Goal: Information Seeking & Learning: Find specific fact

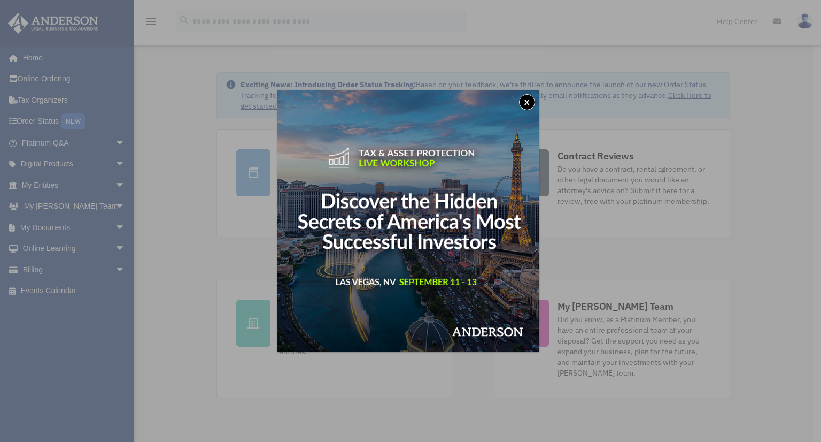
click at [534, 97] on button "x" at bounding box center [527, 102] width 16 height 16
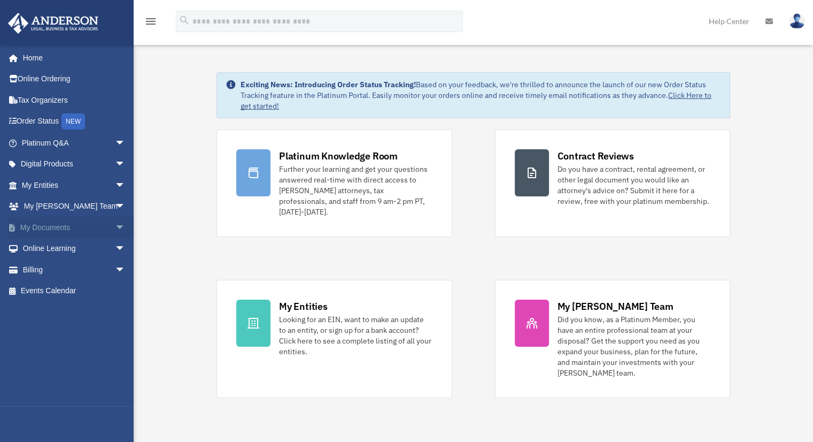
click at [68, 225] on link "My Documents arrow_drop_down" at bounding box center [74, 227] width 134 height 21
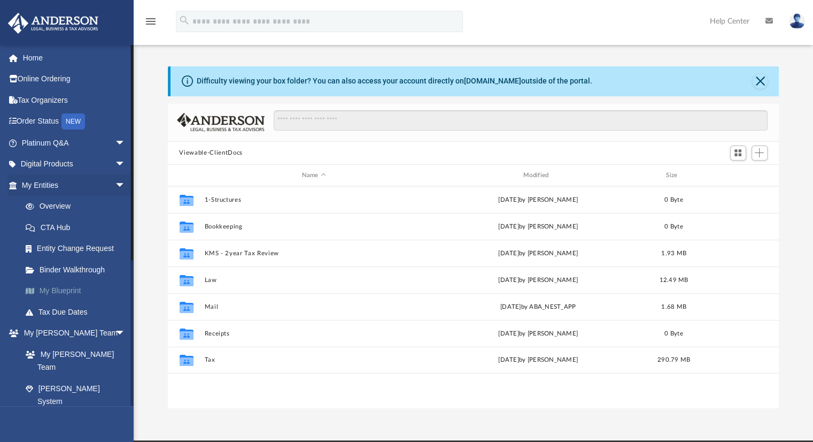
scroll to position [235, 603]
click at [115, 182] on span "arrow_drop_down" at bounding box center [125, 185] width 21 height 22
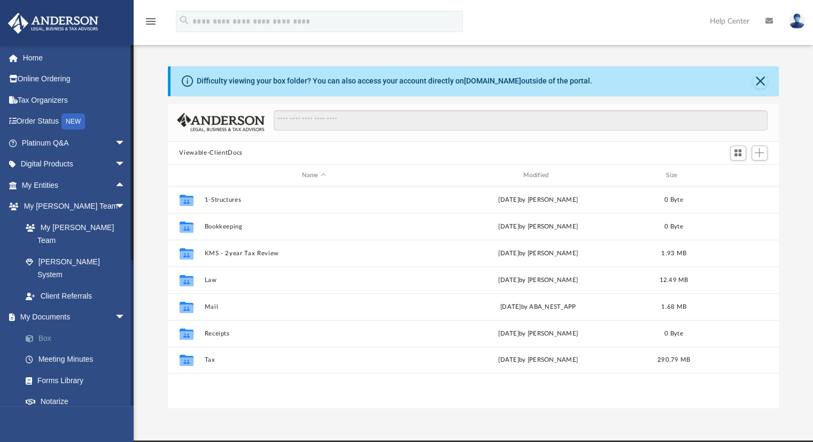
click at [48, 327] on link "Box" at bounding box center [78, 337] width 127 height 21
click at [37, 335] on span at bounding box center [35, 338] width 7 height 7
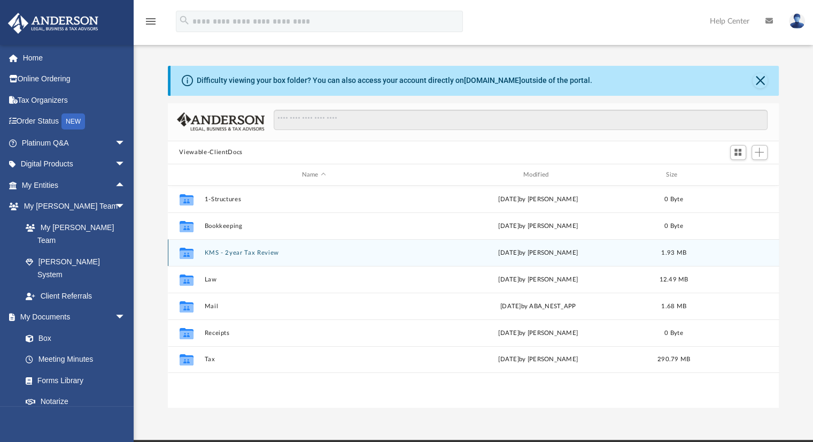
scroll to position [0, 0]
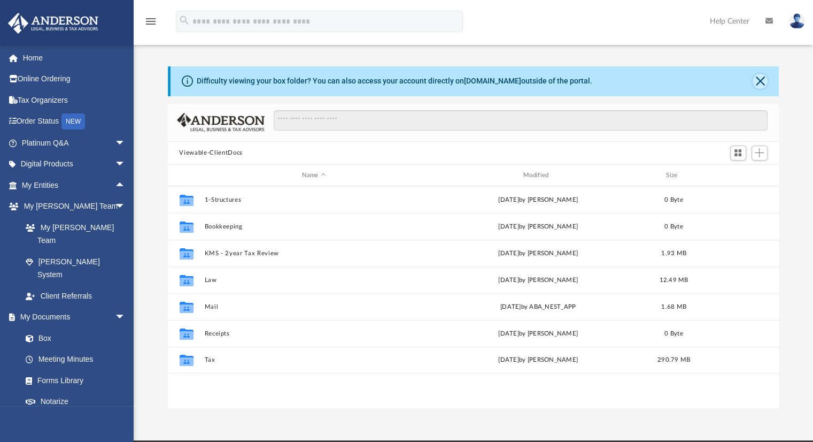
click at [761, 80] on button "Close" at bounding box center [760, 81] width 15 height 15
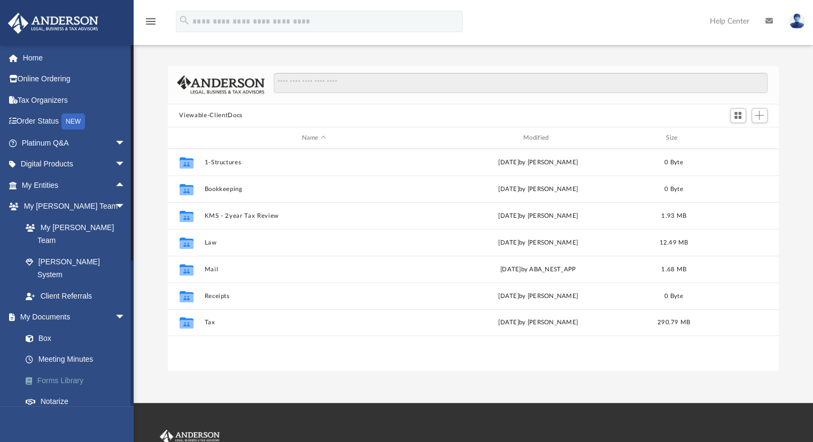
click at [73, 369] on link "Forms Library" at bounding box center [78, 379] width 127 height 21
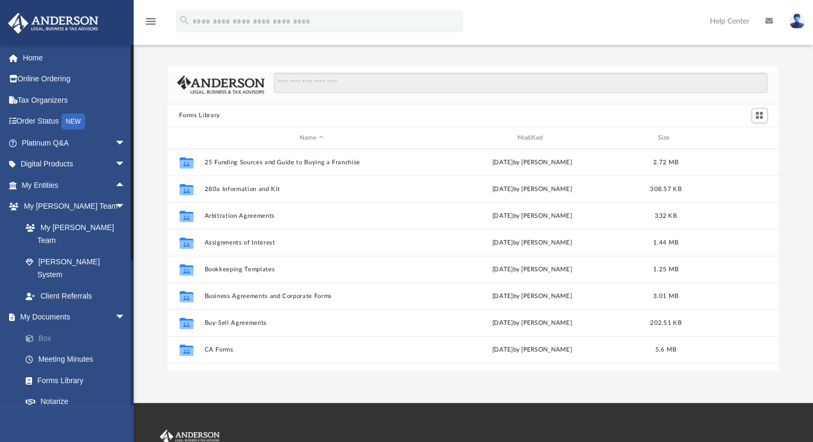
click at [42, 327] on link "Box" at bounding box center [78, 337] width 127 height 21
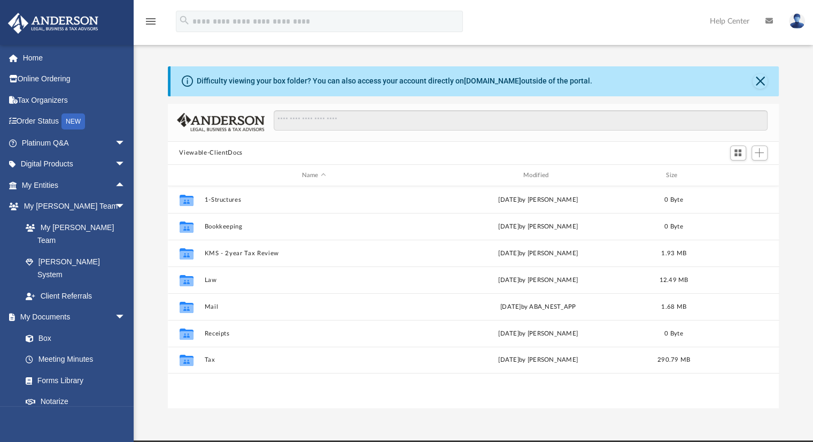
click at [202, 152] on button "Viewable-ClientDocs" at bounding box center [210, 153] width 63 height 10
click at [762, 150] on span "Add" at bounding box center [759, 152] width 9 height 9
click at [214, 151] on button "Viewable-ClientDocs" at bounding box center [210, 153] width 63 height 10
click at [213, 150] on button "Viewable-ClientDocs" at bounding box center [210, 153] width 63 height 10
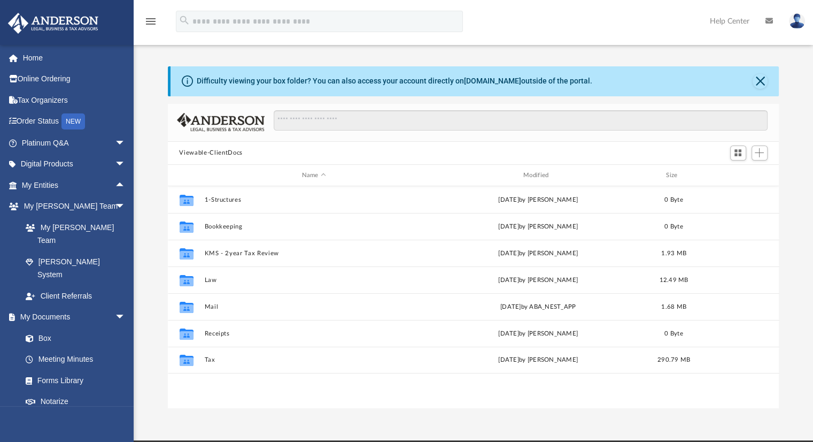
click at [207, 156] on button "Viewable-ClientDocs" at bounding box center [210, 153] width 63 height 10
click at [736, 149] on span "Switch to Grid View" at bounding box center [738, 152] width 9 height 9
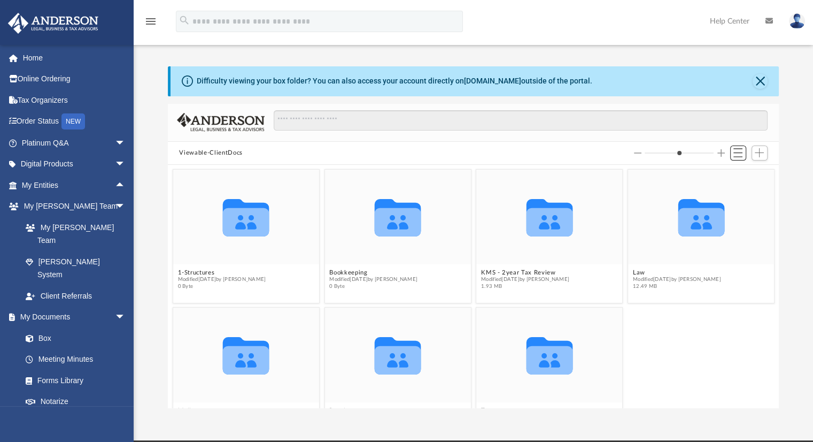
scroll to position [37, 0]
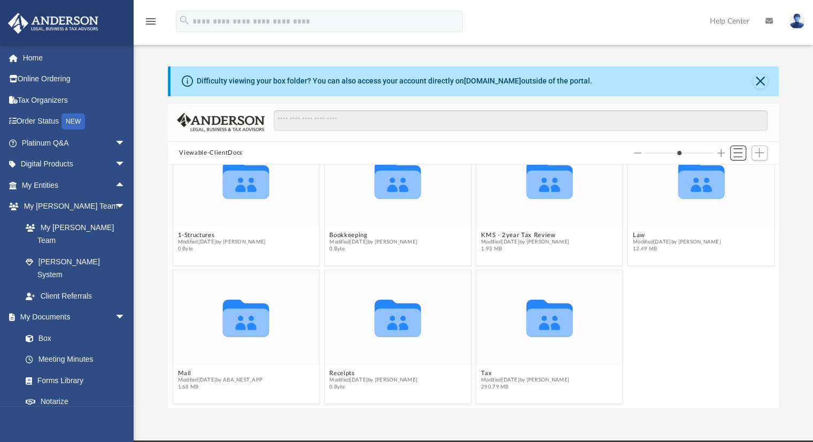
click at [738, 148] on span "Switch to List View" at bounding box center [738, 152] width 9 height 9
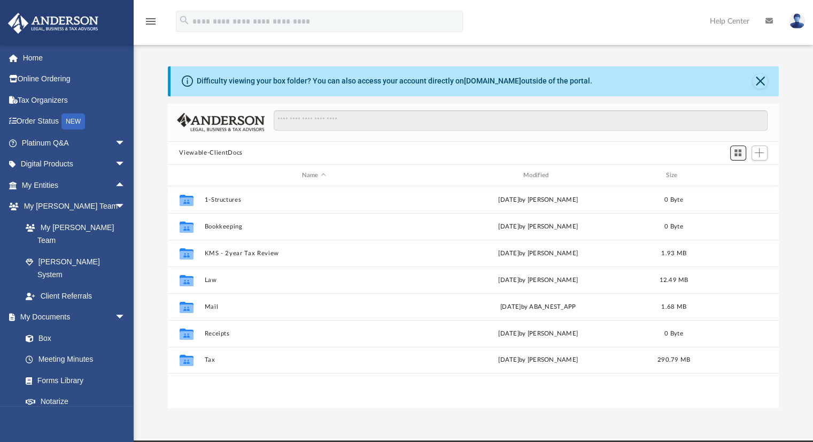
scroll to position [235, 603]
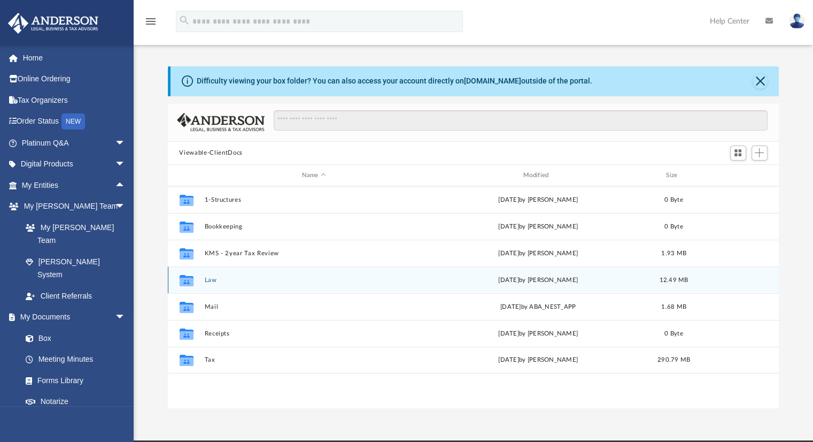
click at [248, 278] on button "Law" at bounding box center [313, 279] width 219 height 7
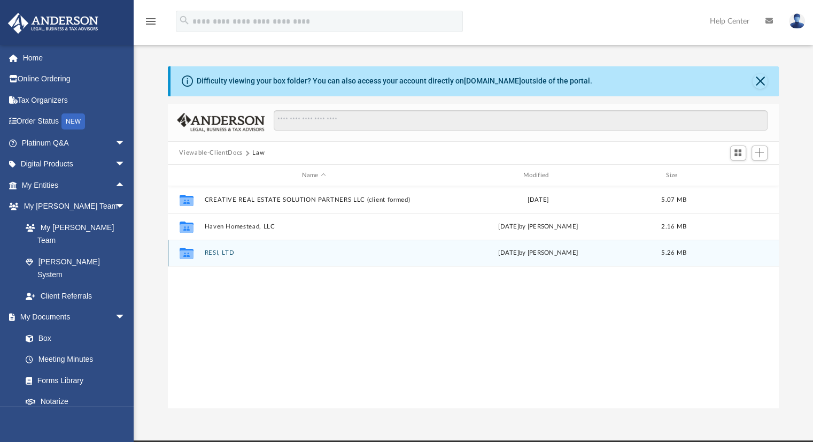
click at [218, 251] on button "RESI, LTD" at bounding box center [313, 253] width 219 height 7
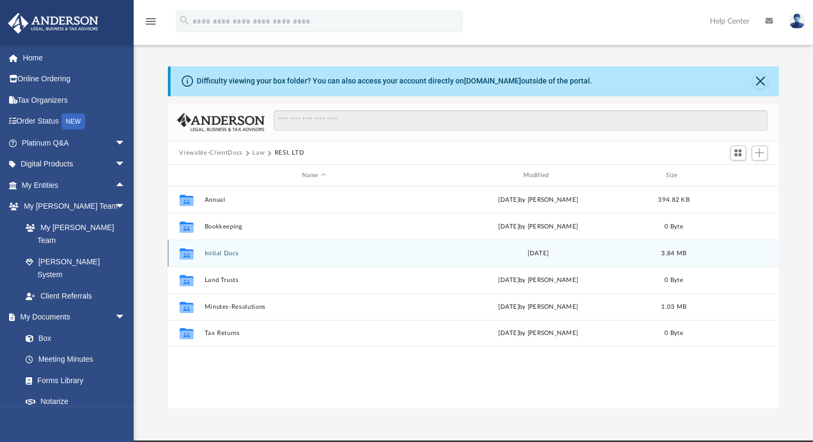
click at [237, 251] on button "Initial Docs" at bounding box center [313, 253] width 219 height 7
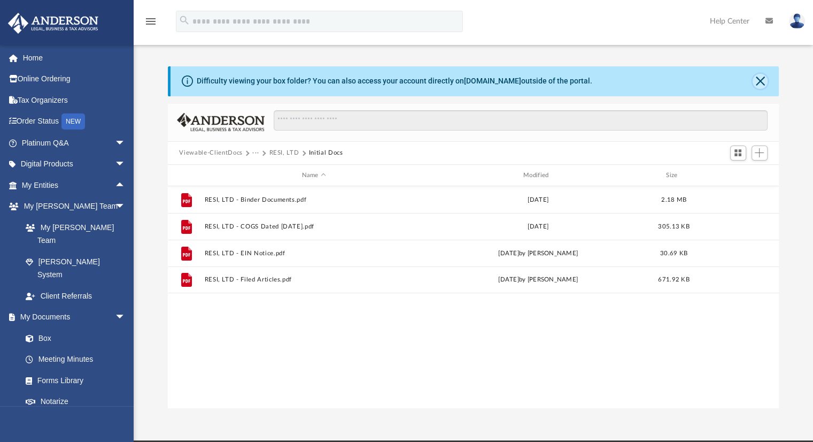
click at [759, 80] on button "Close" at bounding box center [760, 81] width 15 height 15
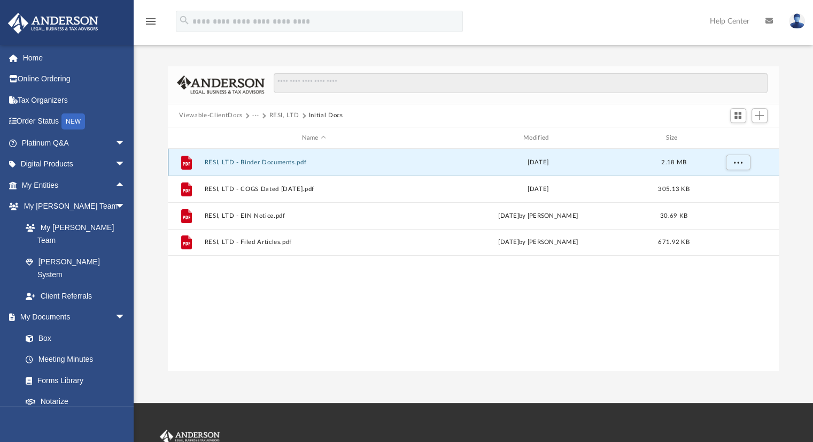
click at [235, 159] on button "RESI, LTD - Binder Documents.pdf" at bounding box center [313, 162] width 219 height 7
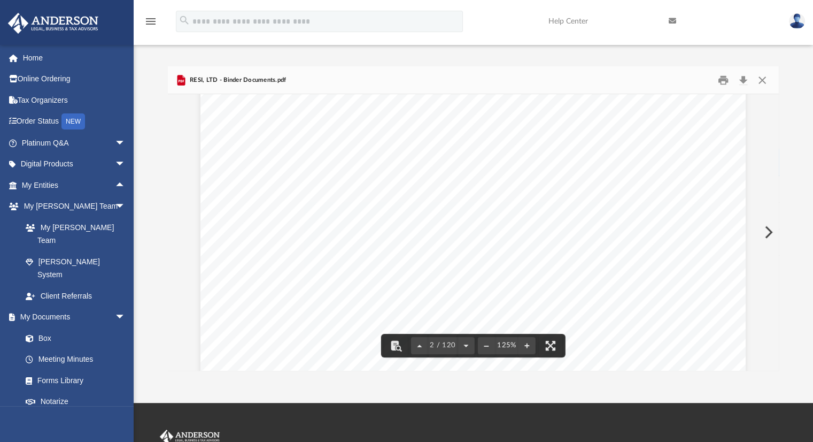
scroll to position [909, 0]
drag, startPoint x: 621, startPoint y: 222, endPoint x: 548, endPoint y: 225, distance: 73.8
